Goal: Task Accomplishment & Management: Complete application form

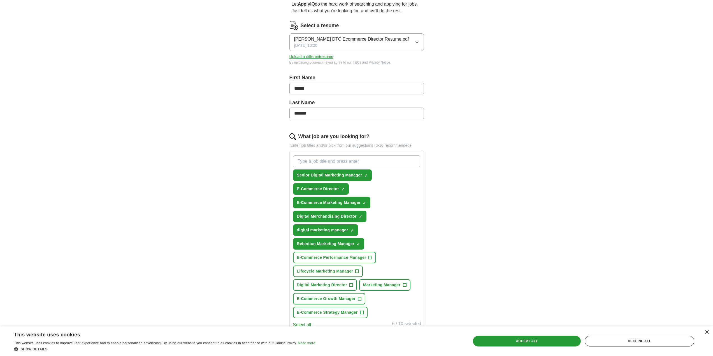
scroll to position [56, 0]
click at [335, 160] on input "What job are you looking for?" at bounding box center [356, 161] width 127 height 12
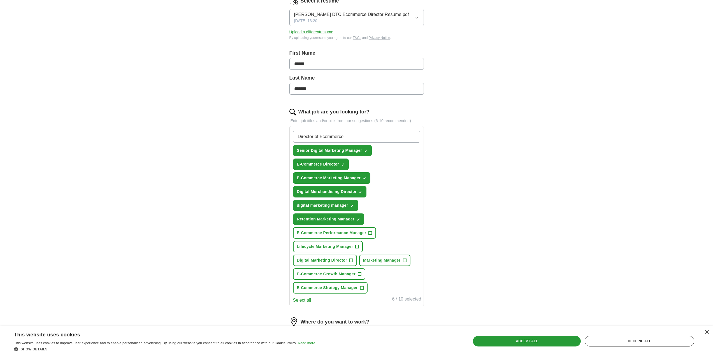
scroll to position [112, 0]
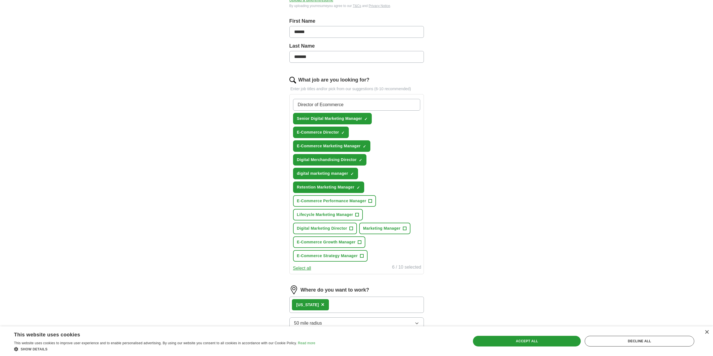
type input "Director of Ecommerce"
click at [368, 199] on button "E-Commerce Performance Manager +" at bounding box center [334, 200] width 83 height 11
click at [356, 215] on span "+" at bounding box center [357, 215] width 3 height 4
click at [352, 226] on span "+" at bounding box center [350, 228] width 3 height 4
click at [362, 256] on span "+" at bounding box center [361, 256] width 3 height 4
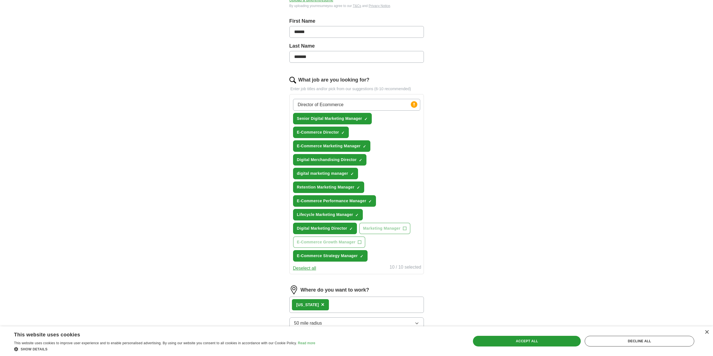
drag, startPoint x: 287, startPoint y: 96, endPoint x: 242, endPoint y: 94, distance: 45.4
click at [242, 94] on div "ApplyIQ Let ApplyIQ do the hard work of searching and applying for jobs. Just t…" at bounding box center [356, 158] width 359 height 506
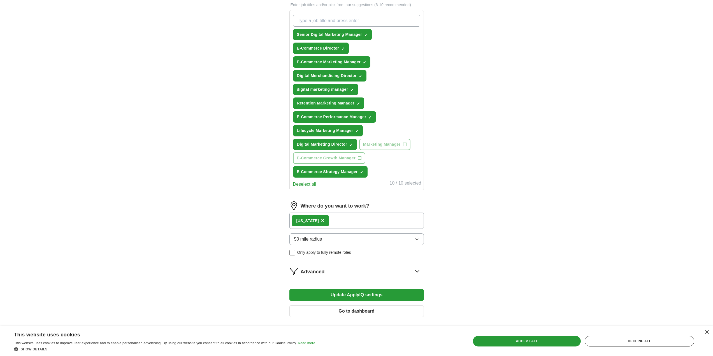
scroll to position [224, 0]
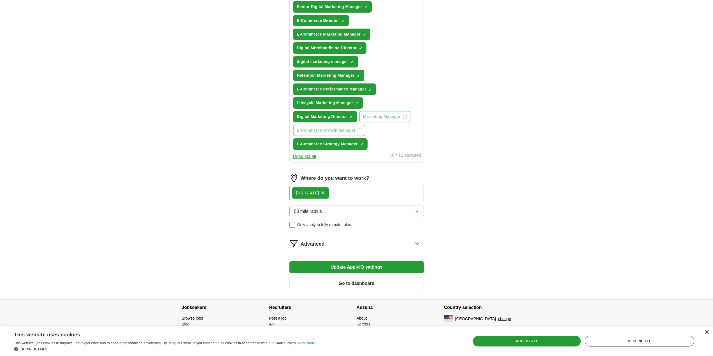
click at [361, 196] on div "[US_STATE] ×" at bounding box center [356, 193] width 134 height 16
click at [336, 193] on div "[US_STATE] ×" at bounding box center [356, 193] width 134 height 16
click at [361, 268] on button "Update ApplyIQ settings" at bounding box center [356, 267] width 134 height 12
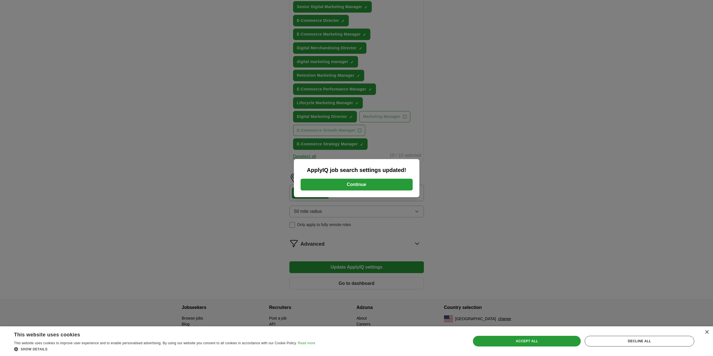
click at [336, 185] on button "Continue" at bounding box center [357, 185] width 112 height 12
